Goal: Leave review/rating

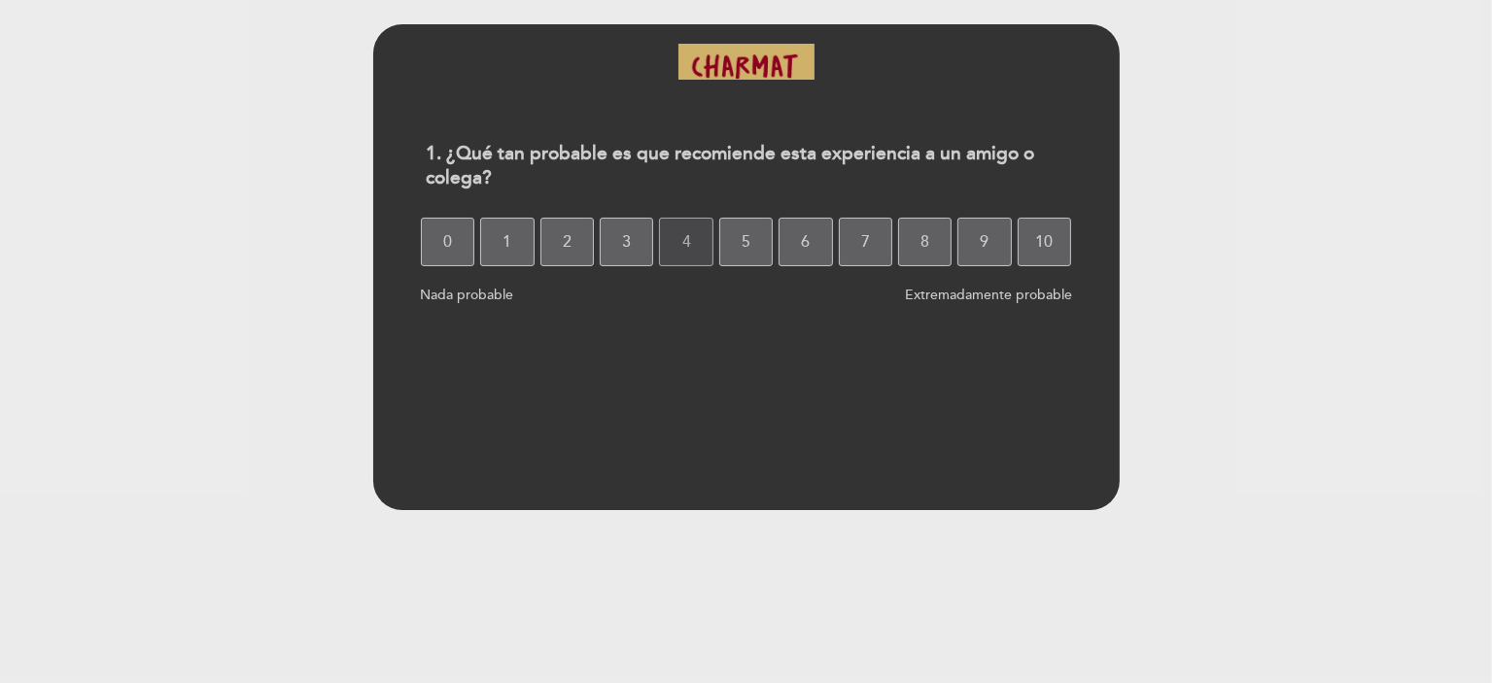
click at [692, 256] on button "4" at bounding box center [685, 242] width 53 height 49
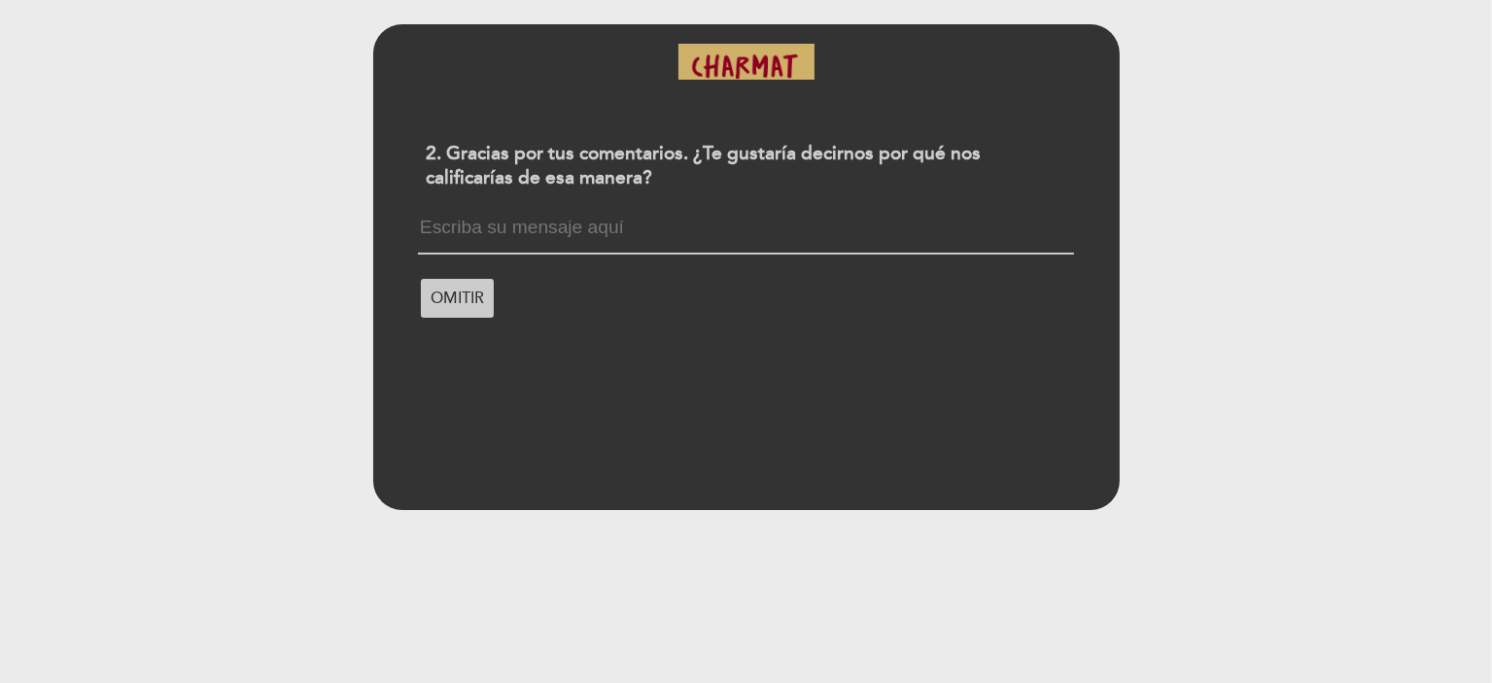
click at [749, 228] on textarea at bounding box center [746, 236] width 656 height 37
click at [443, 296] on span "OMITIR" at bounding box center [457, 298] width 53 height 54
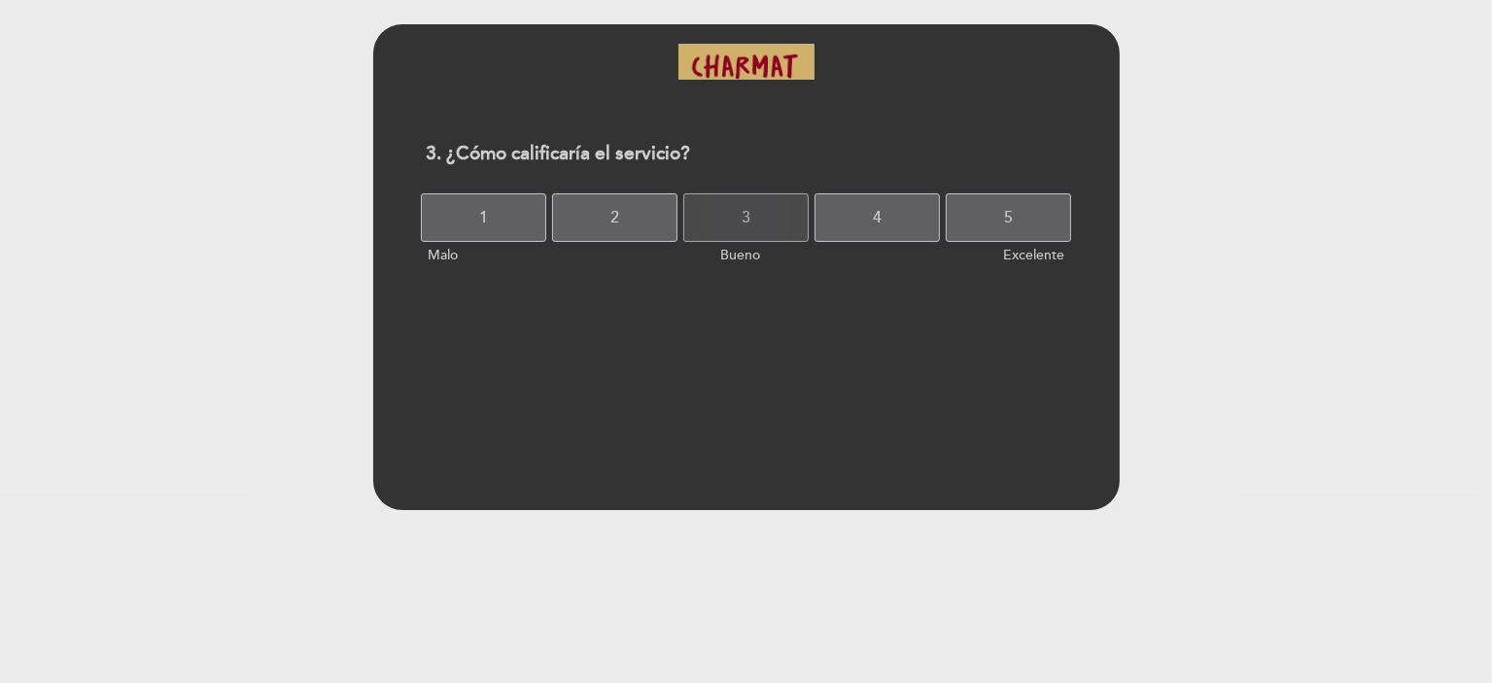
click at [746, 233] on span "3" at bounding box center [746, 218] width 9 height 54
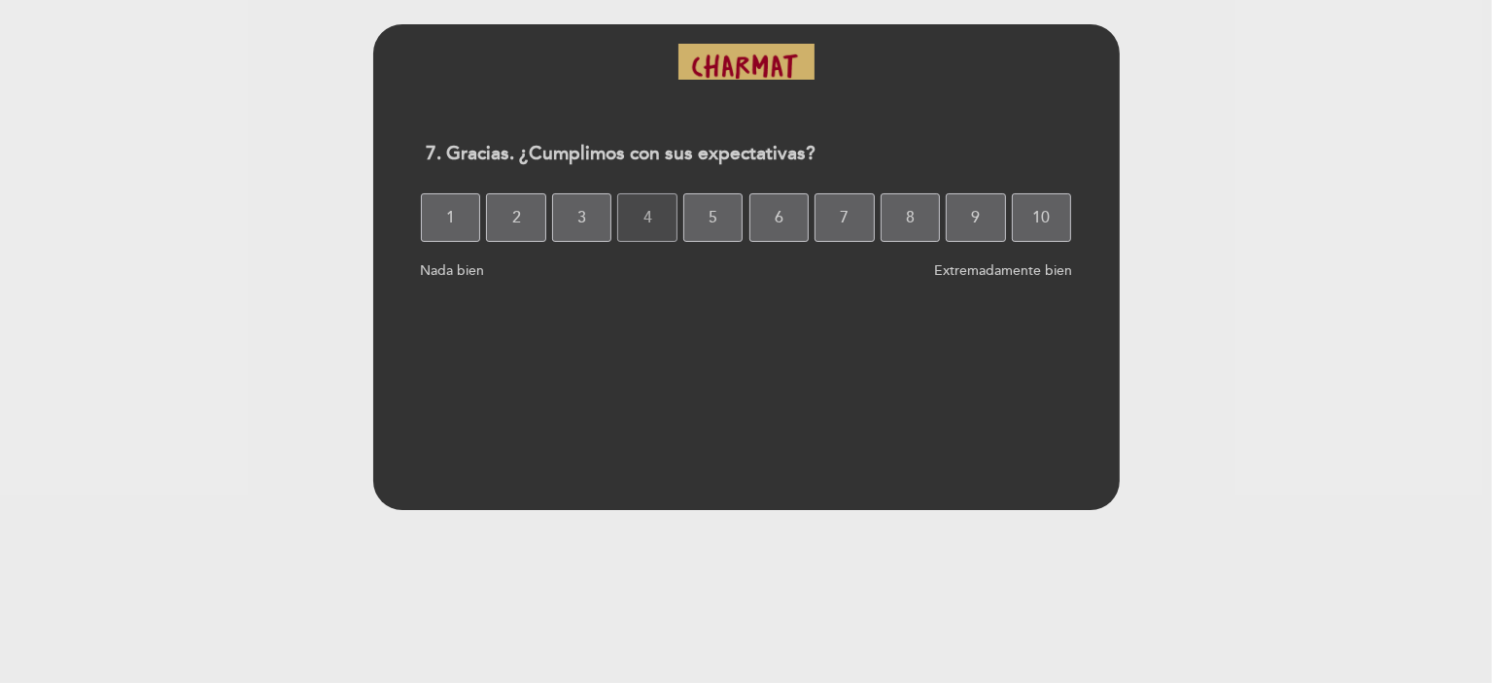
click at [636, 229] on button "4" at bounding box center [647, 217] width 60 height 49
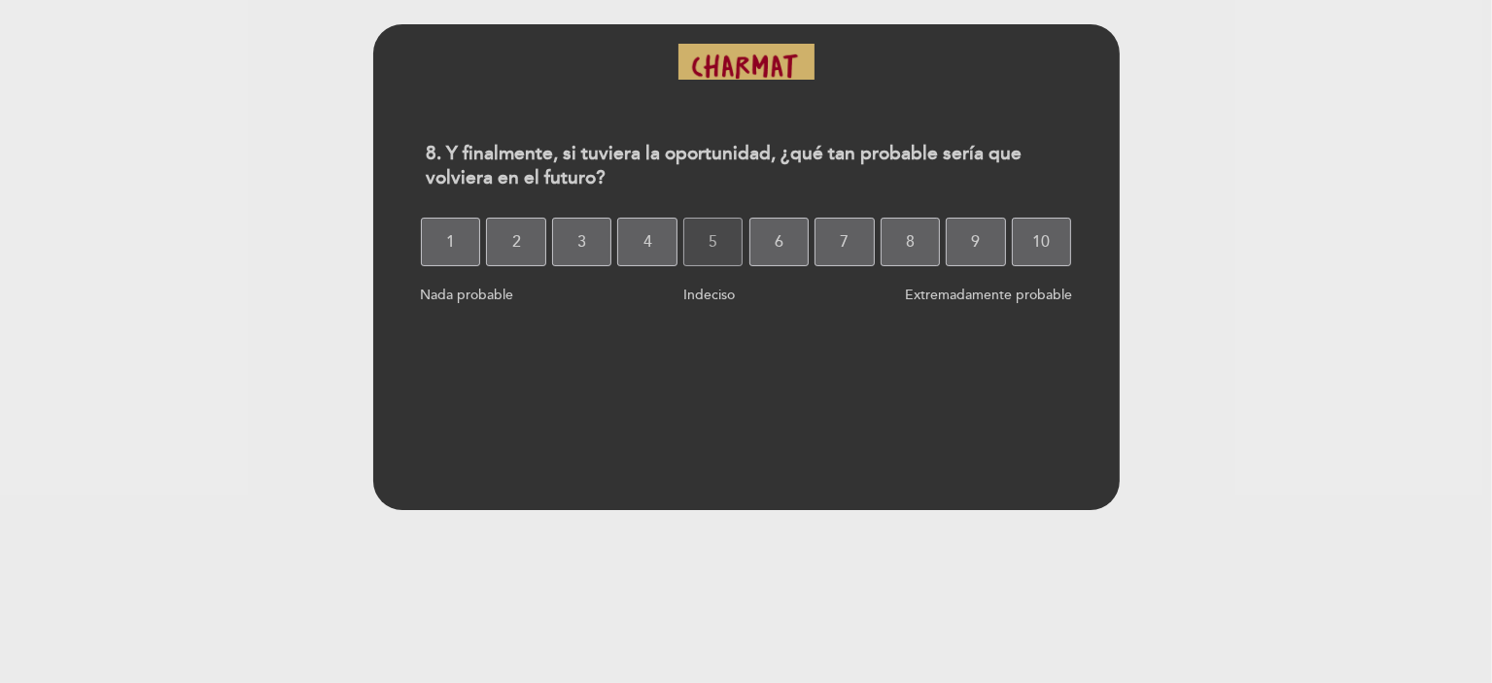
click at [712, 251] on span "5" at bounding box center [713, 242] width 9 height 54
select select "es"
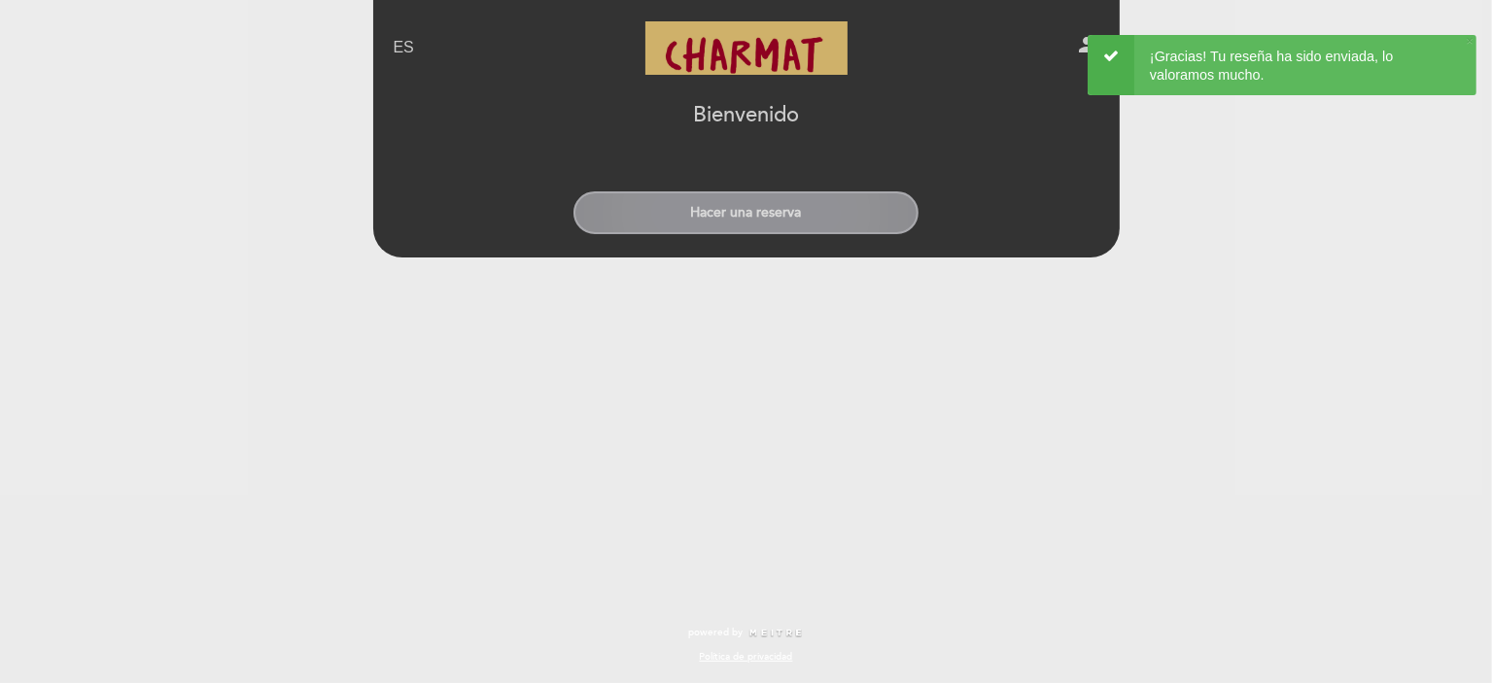
click at [754, 213] on button "Hacer una reserva" at bounding box center [746, 213] width 345 height 43
